Goal: Task Accomplishment & Management: Manage account settings

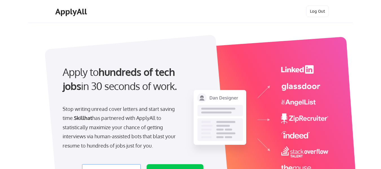
select select ""product""
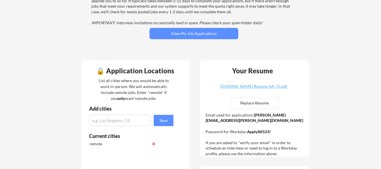
scroll to position [85, 0]
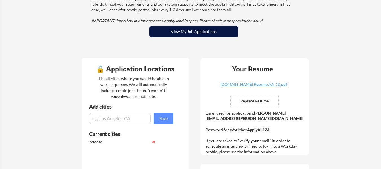
click at [195, 30] on button "View My Job Applications" at bounding box center [194, 31] width 89 height 11
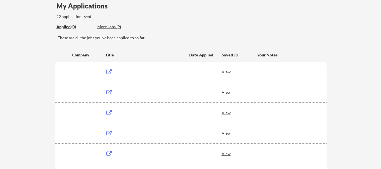
scroll to position [28, 0]
